Goal: Navigation & Orientation: Find specific page/section

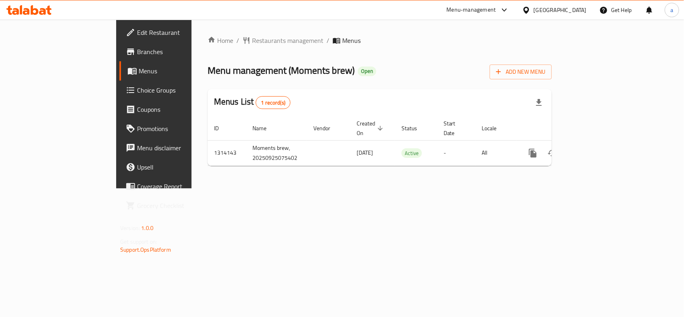
click at [229, 32] on div "Home / Restaurants management / Menus Menu management ( Moments brew ) Open Add…" at bounding box center [380, 104] width 376 height 169
click at [208, 50] on div "Home / Restaurants management / Menus Menu management ( Moments brew ) Open Add…" at bounding box center [380, 104] width 344 height 137
click at [252, 38] on span "Restaurants management" at bounding box center [287, 41] width 71 height 10
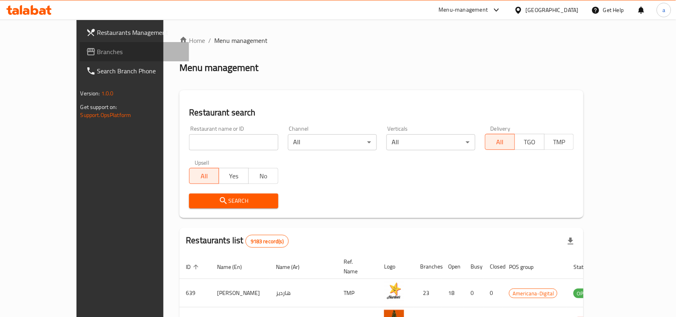
click at [97, 55] on span "Branches" at bounding box center [140, 52] width 86 height 10
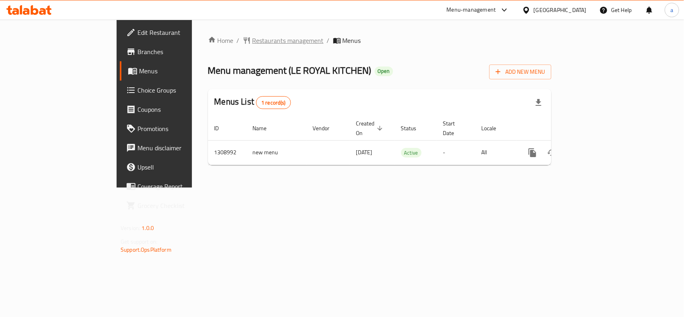
click at [252, 39] on span "Restaurants management" at bounding box center [287, 41] width 71 height 10
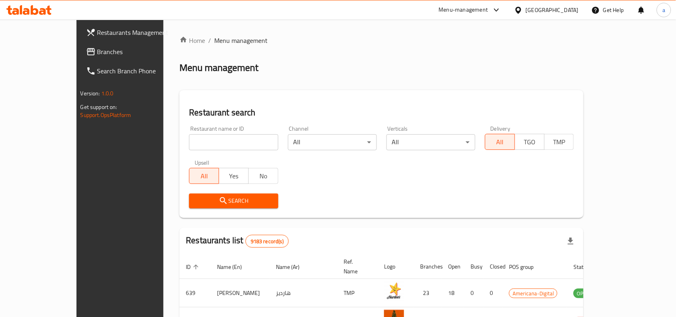
click at [97, 50] on span "Branches" at bounding box center [140, 52] width 86 height 10
